Goal: Transaction & Acquisition: Purchase product/service

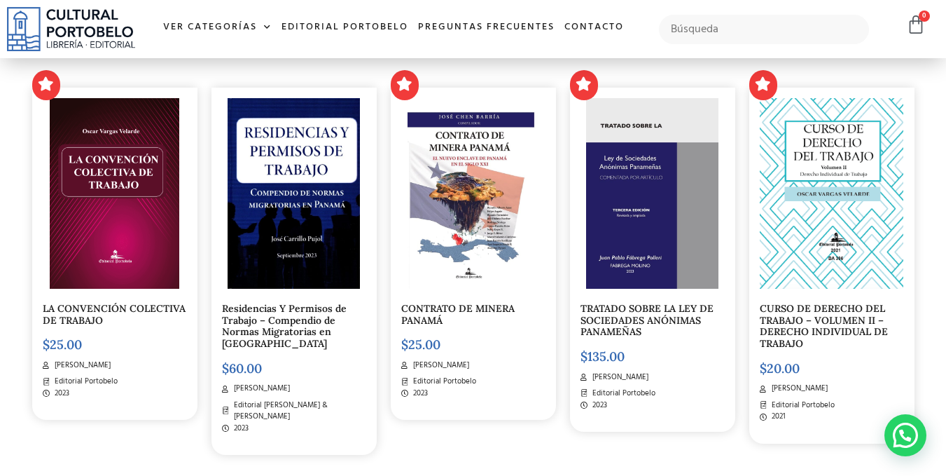
scroll to position [420, 0]
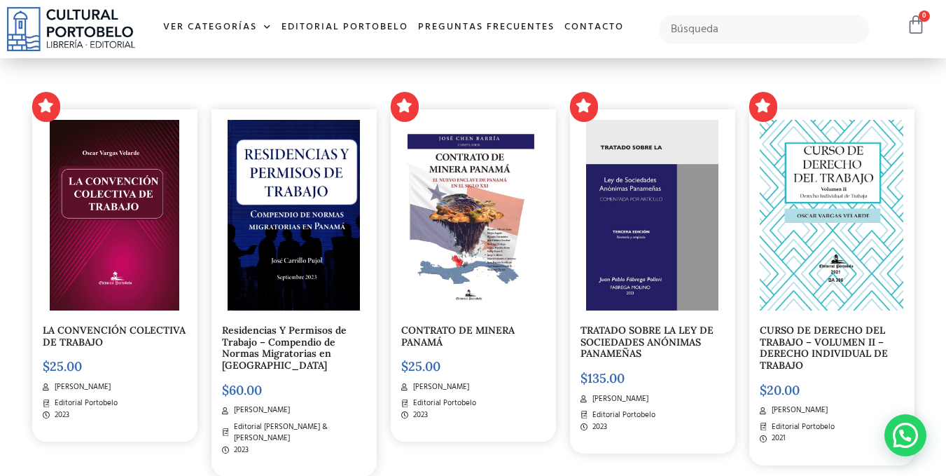
click at [916, 33] on icon at bounding box center [916, 25] width 20 height 20
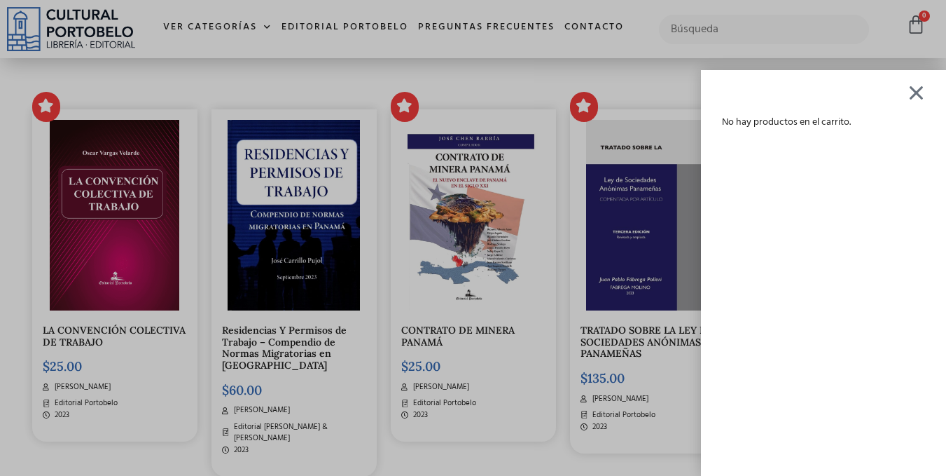
drag, startPoint x: 628, startPoint y: 61, endPoint x: 460, endPoint y: 120, distance: 177.4
click at [624, 62] on div "No hay productos en el carrito." at bounding box center [473, 238] width 946 height 476
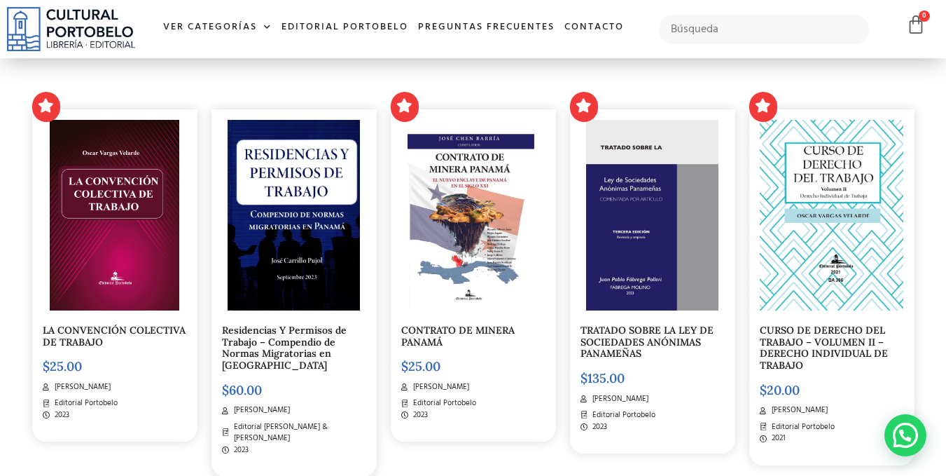
click at [313, 327] on link "Residencias Y Permisos de Trabajo – Compendio de Normas Migratorias en Panamá" at bounding box center [284, 348] width 125 height 48
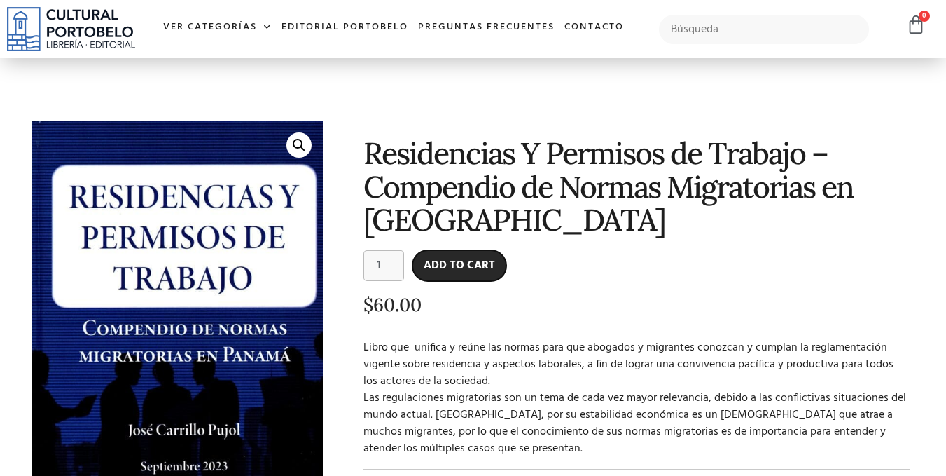
click at [443, 255] on button "Add to cart" at bounding box center [460, 265] width 94 height 31
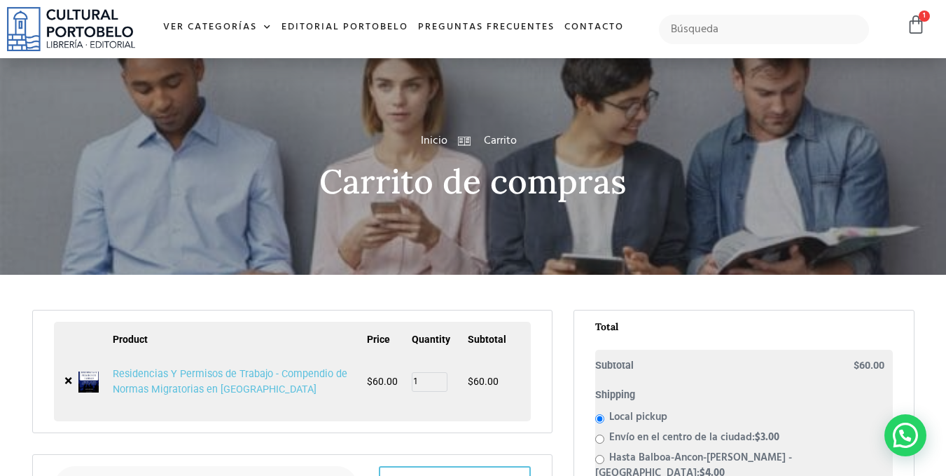
click at [88, 32] on img at bounding box center [71, 29] width 128 height 44
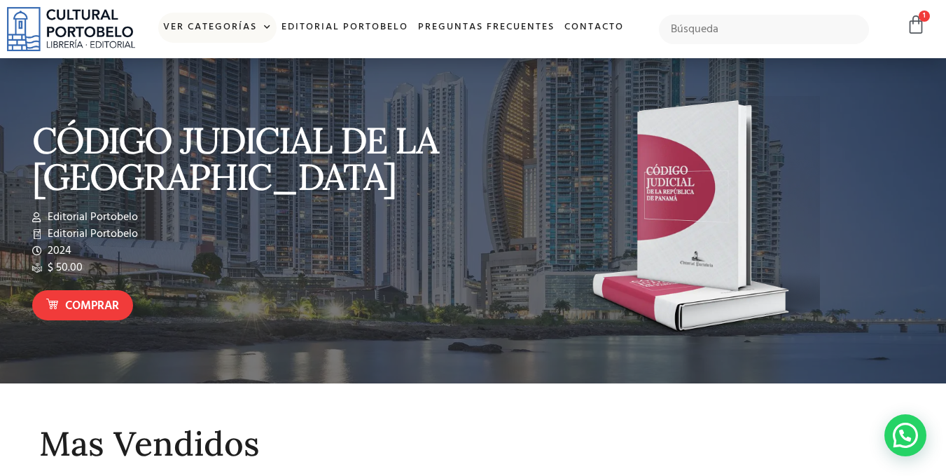
click at [268, 23] on span at bounding box center [264, 27] width 15 height 21
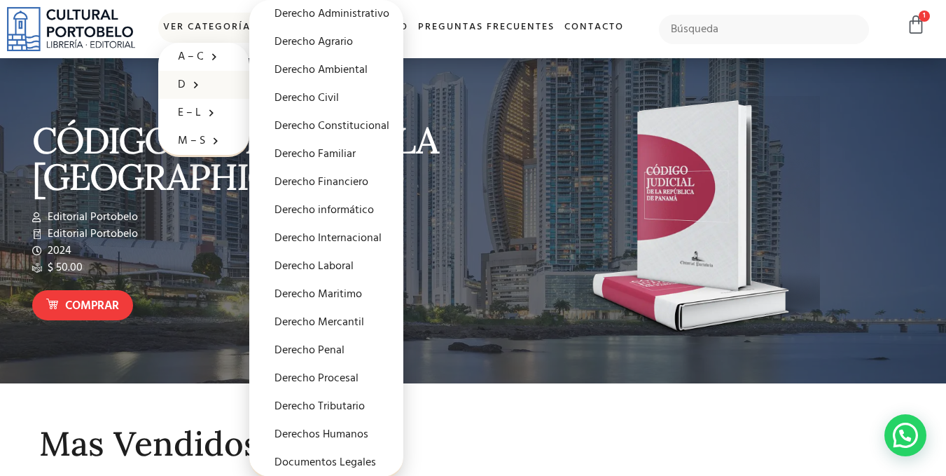
click at [171, 83] on link "D" at bounding box center [203, 85] width 91 height 28
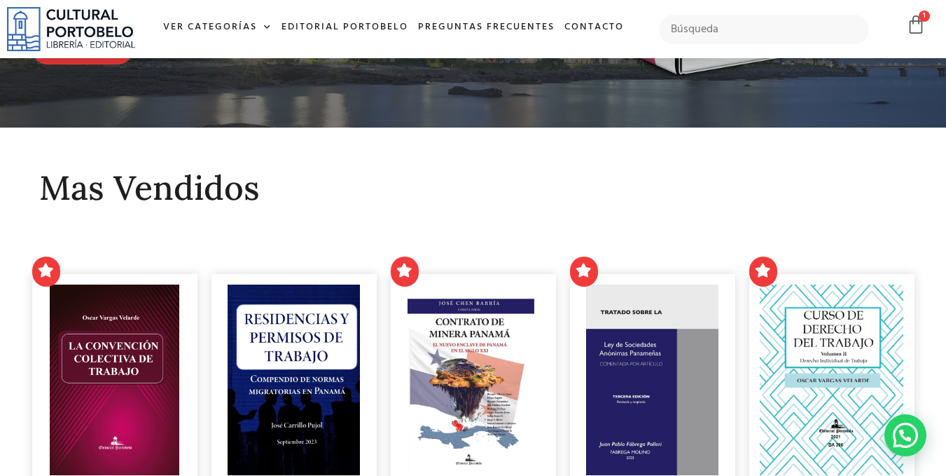
scroll to position [210, 0]
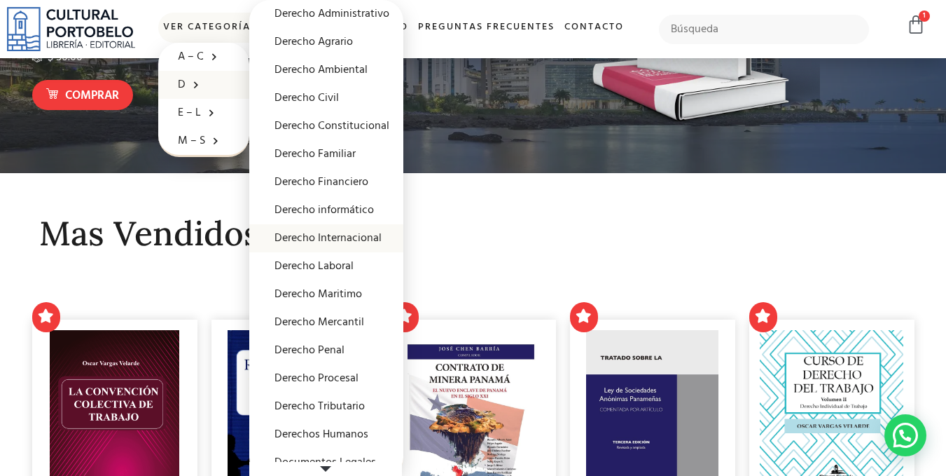
click at [335, 230] on link "Derecho Internacional" at bounding box center [326, 238] width 154 height 28
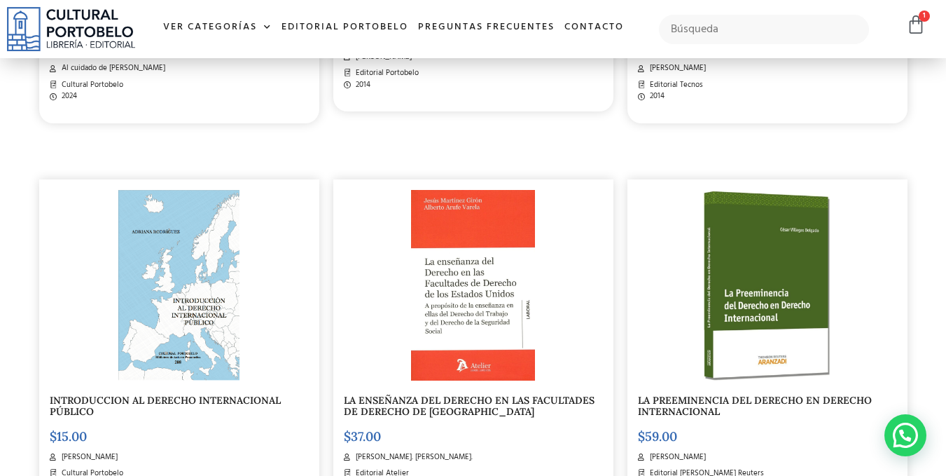
scroll to position [1751, 0]
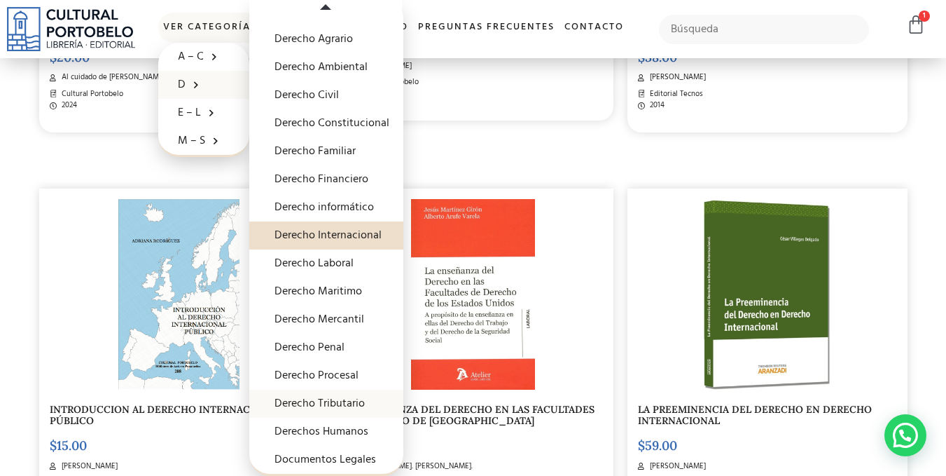
click at [352, 396] on link "Derecho Tributario" at bounding box center [326, 403] width 154 height 28
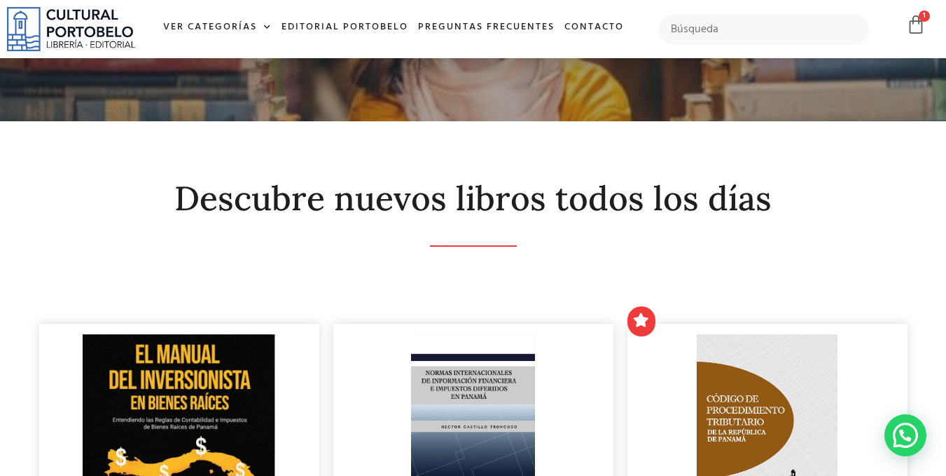
scroll to position [87, 0]
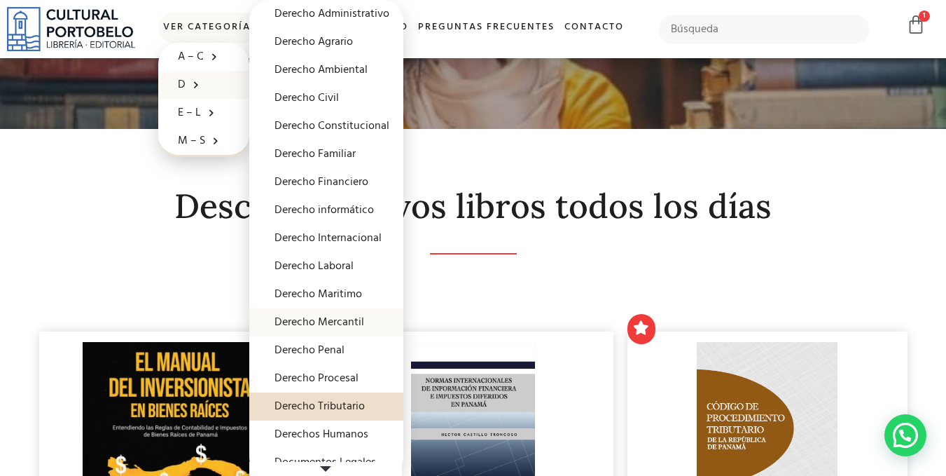
click at [346, 322] on link "Derecho Mercantil" at bounding box center [326, 322] width 154 height 28
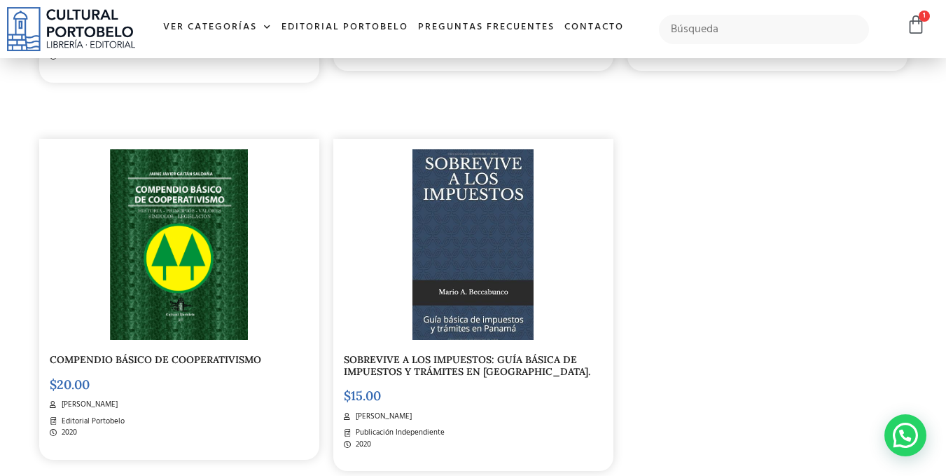
scroll to position [700, 0]
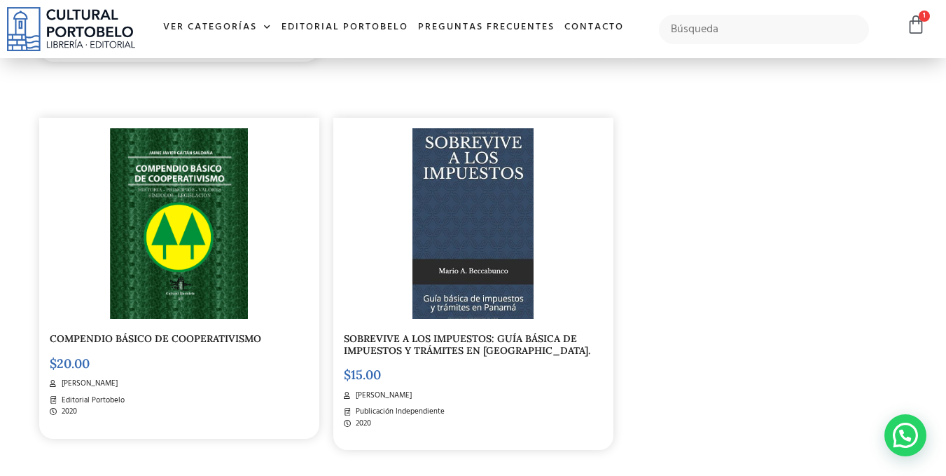
click at [198, 228] on img at bounding box center [179, 223] width 139 height 191
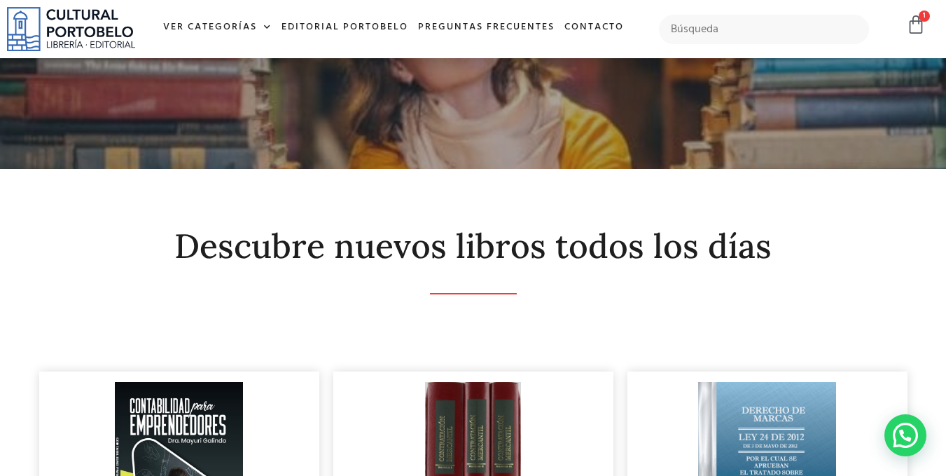
scroll to position [32, 0]
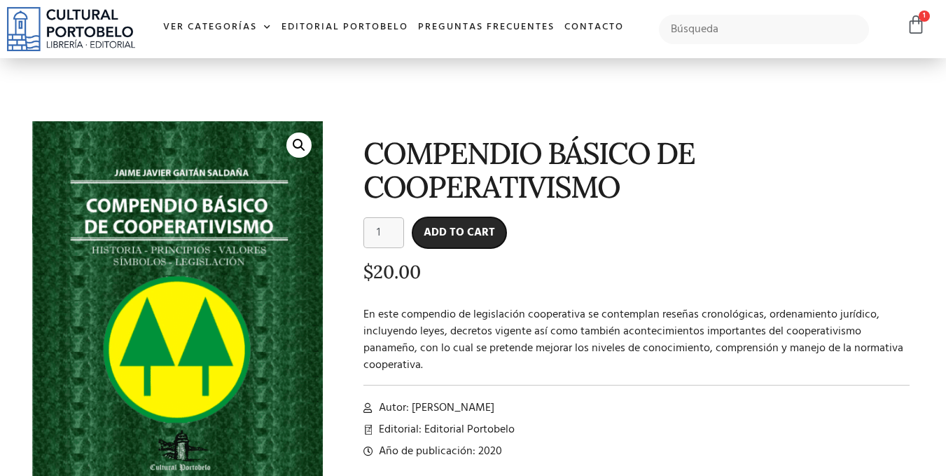
click at [482, 234] on button "Add to cart" at bounding box center [460, 232] width 94 height 31
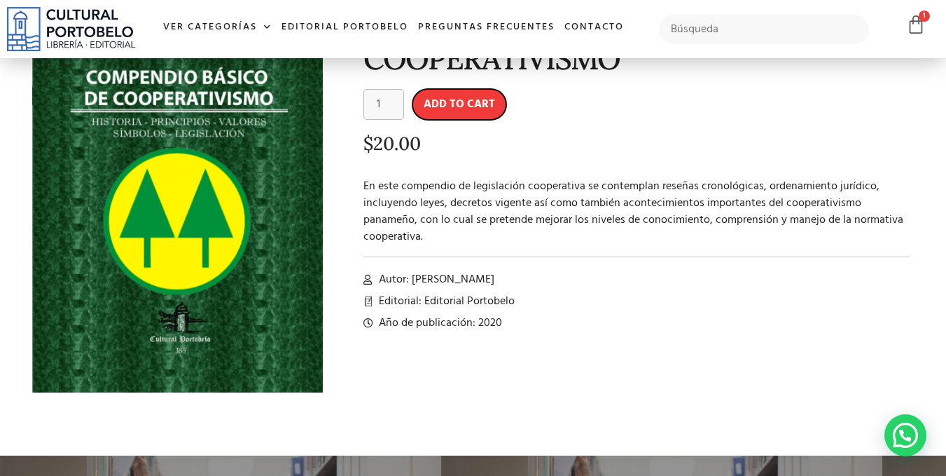
scroll to position [140, 0]
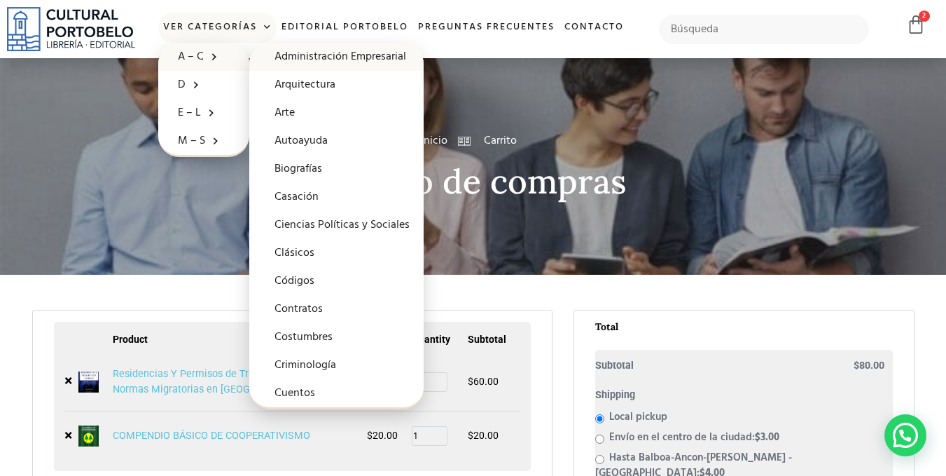
click at [291, 59] on link "Administración Empresarial" at bounding box center [336, 57] width 174 height 28
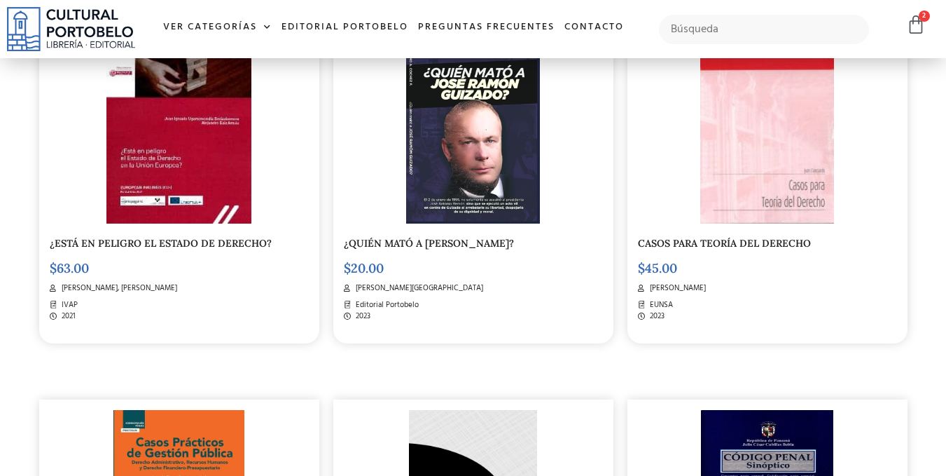
scroll to position [420, 0]
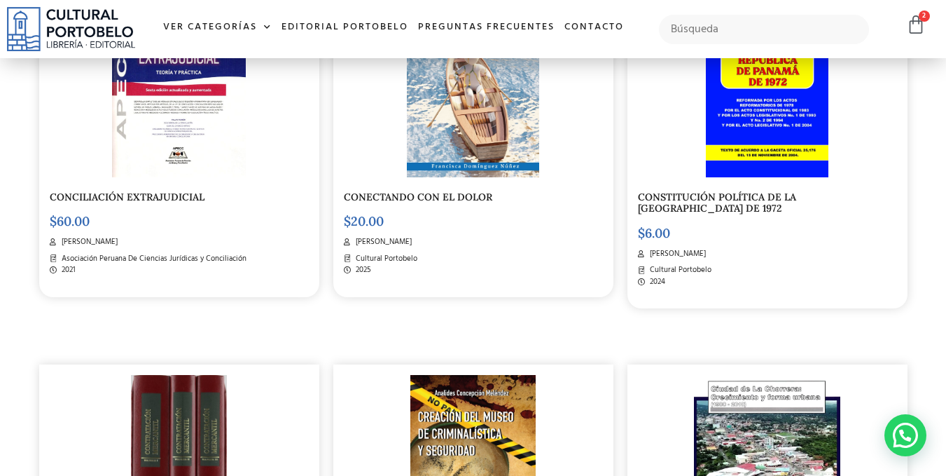
scroll to position [1378, 0]
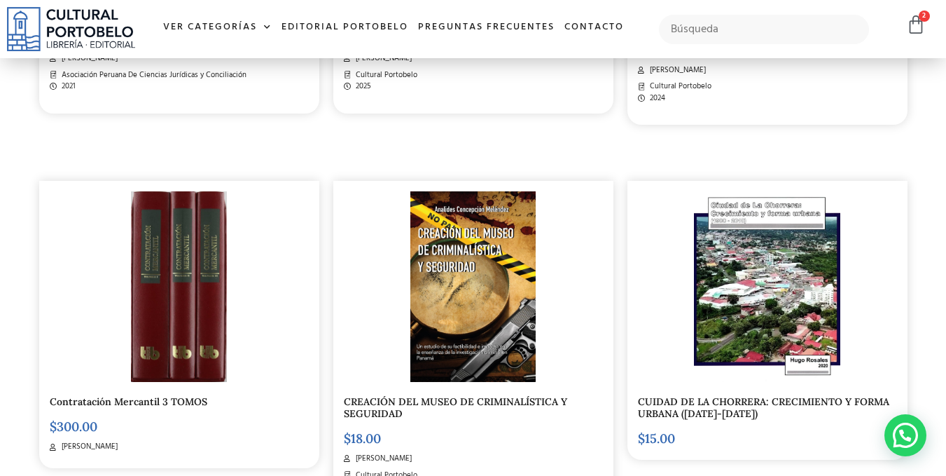
click at [884, 200] on div at bounding box center [767, 286] width 259 height 191
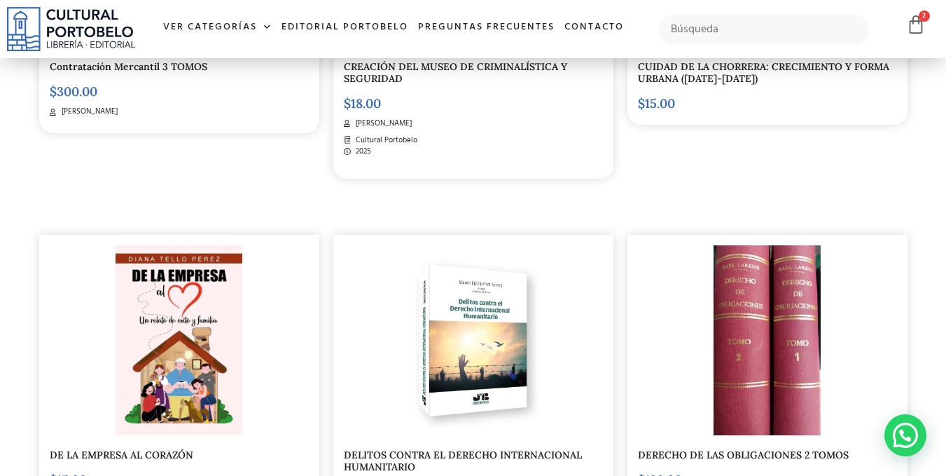
scroll to position [1729, 0]
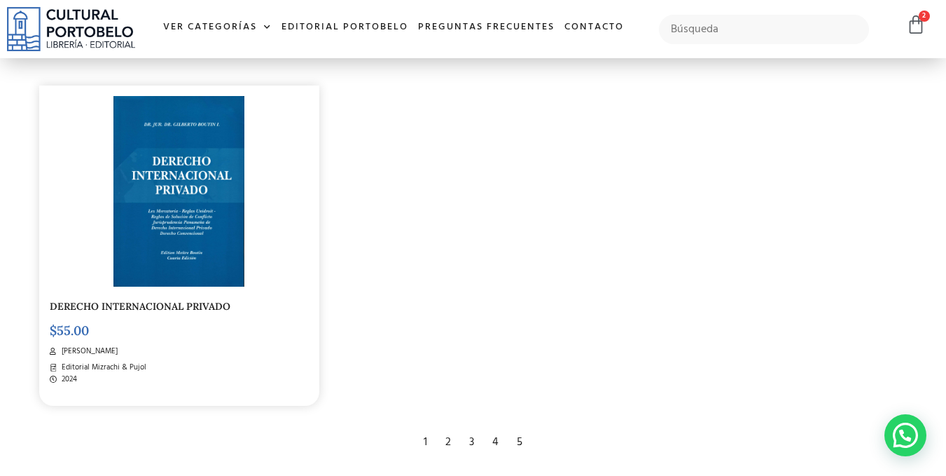
scroll to position [2219, 0]
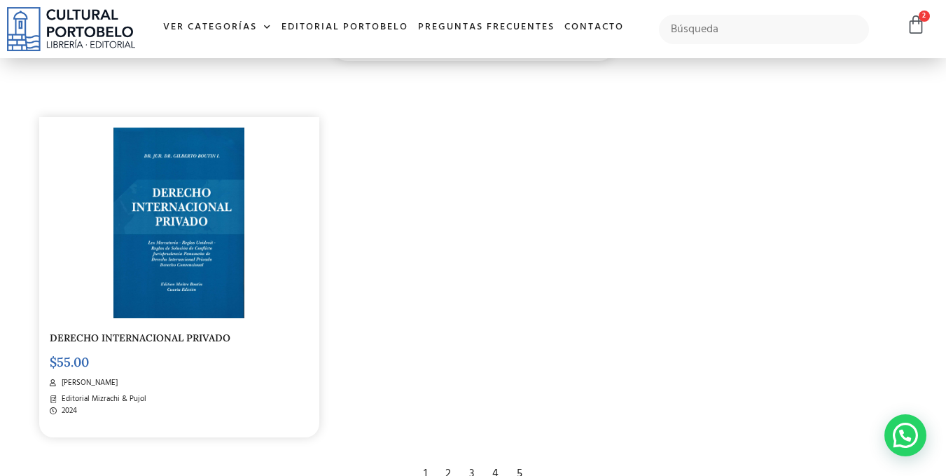
click at [204, 274] on img at bounding box center [178, 222] width 131 height 191
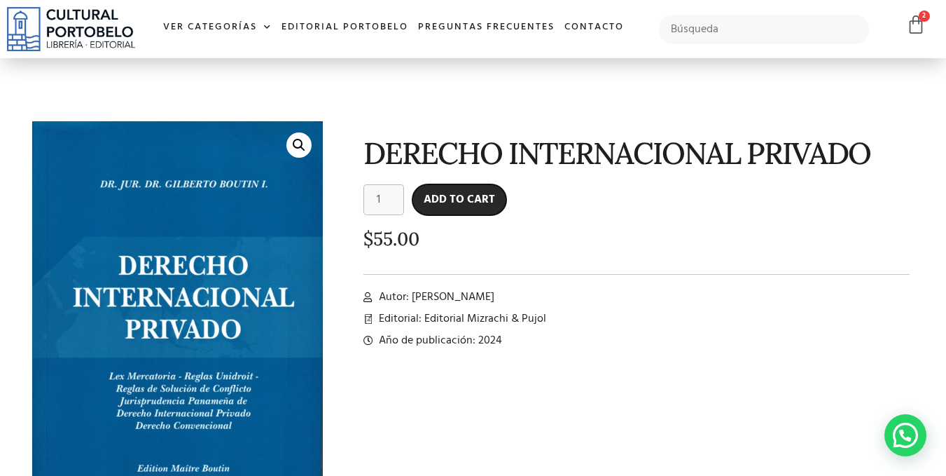
click at [455, 202] on button "Add to cart" at bounding box center [460, 199] width 94 height 31
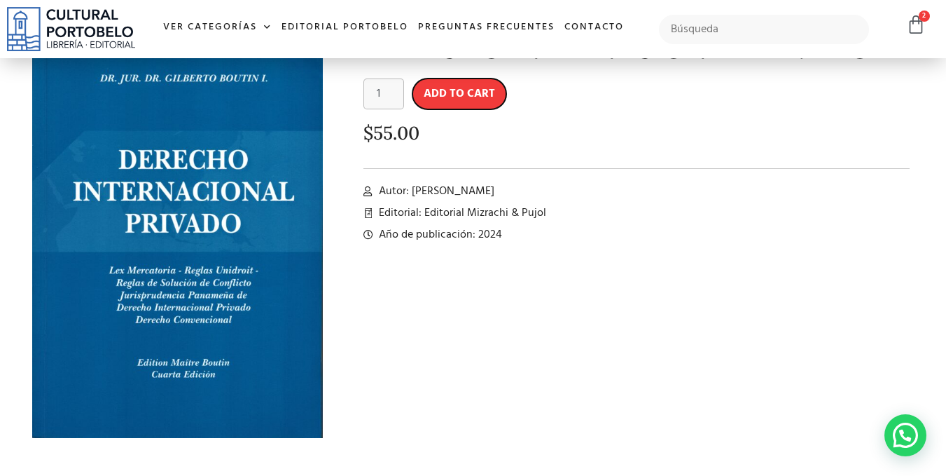
scroll to position [140, 0]
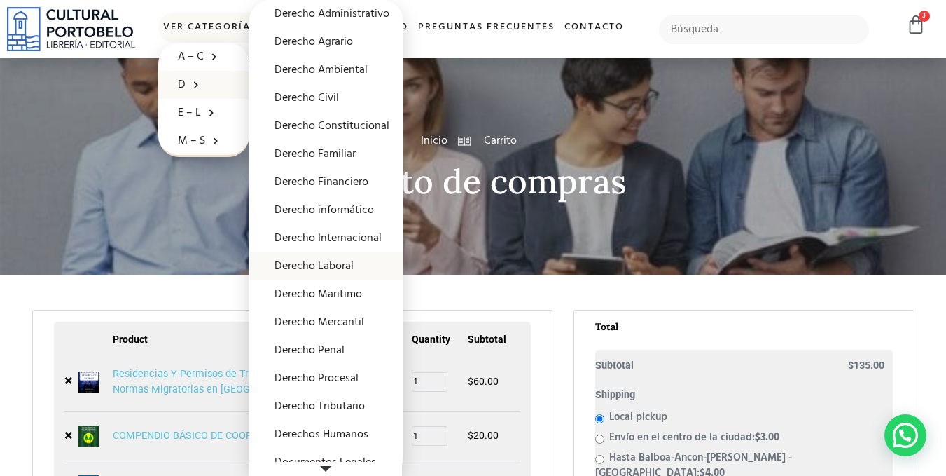
click at [338, 261] on link "Derecho Laboral" at bounding box center [326, 266] width 154 height 28
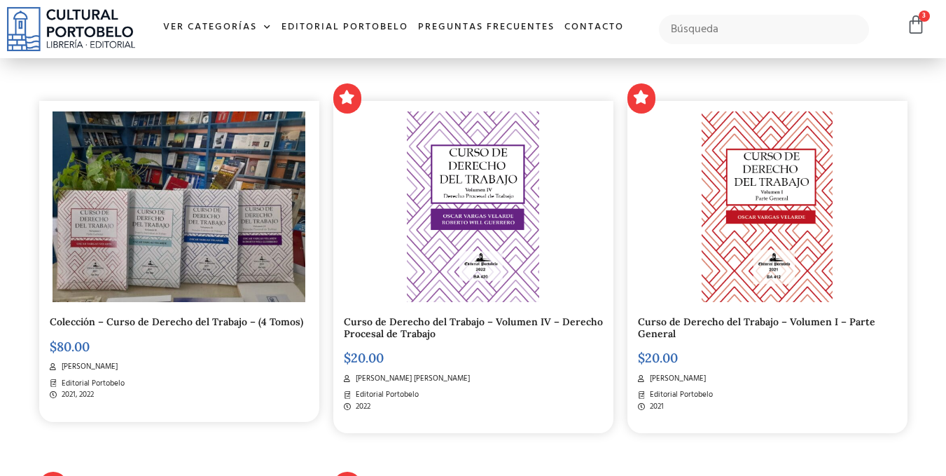
scroll to position [420, 0]
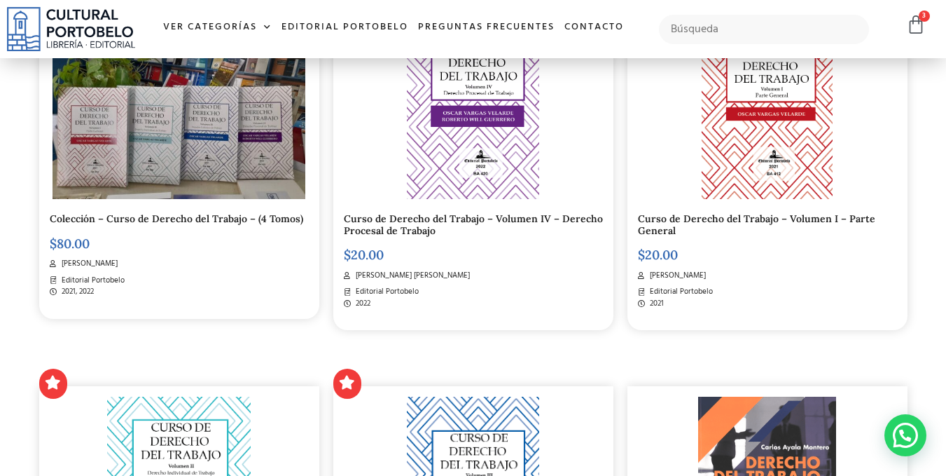
click at [237, 190] on img at bounding box center [180, 103] width 254 height 191
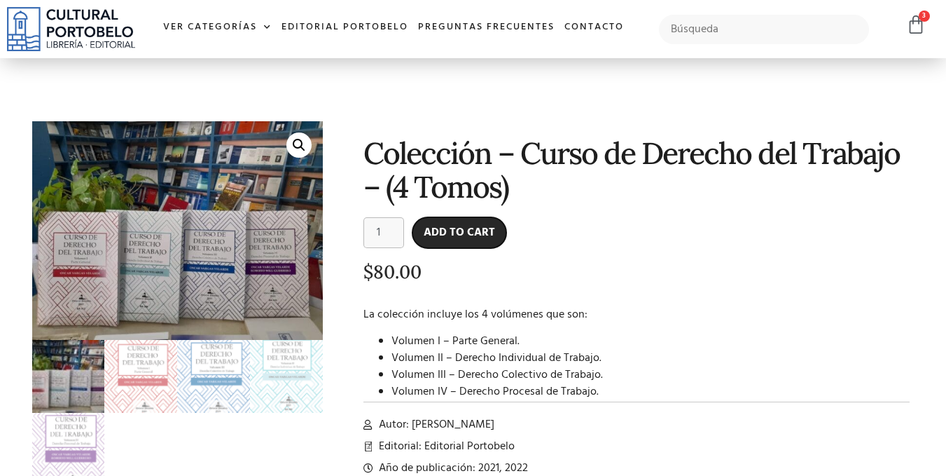
click at [488, 233] on button "Add to cart" at bounding box center [460, 232] width 94 height 31
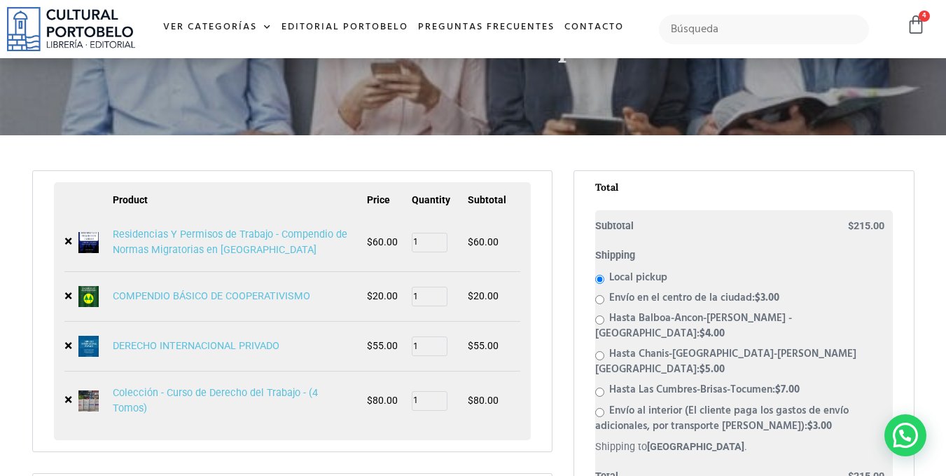
scroll to position [41, 0]
